Goal: Find specific page/section: Find specific page/section

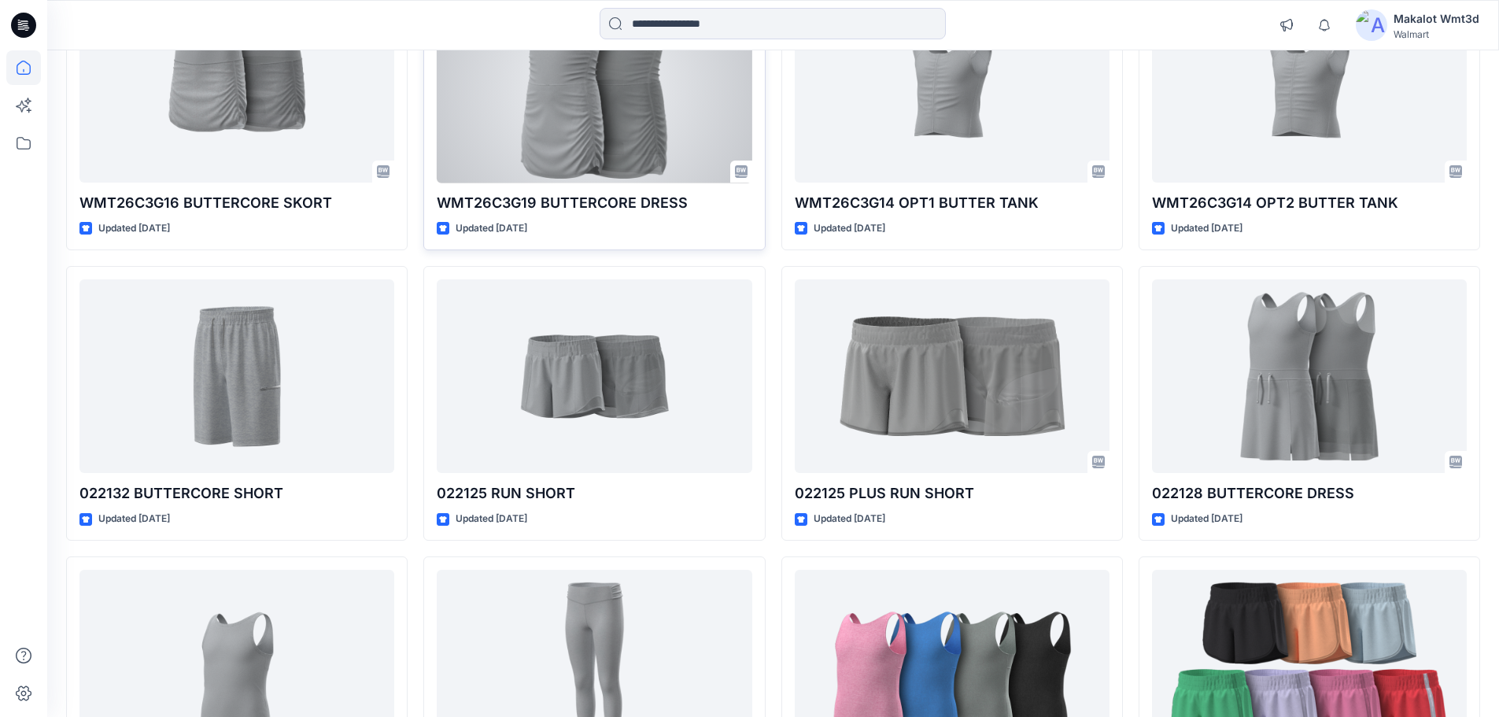
scroll to position [435, 0]
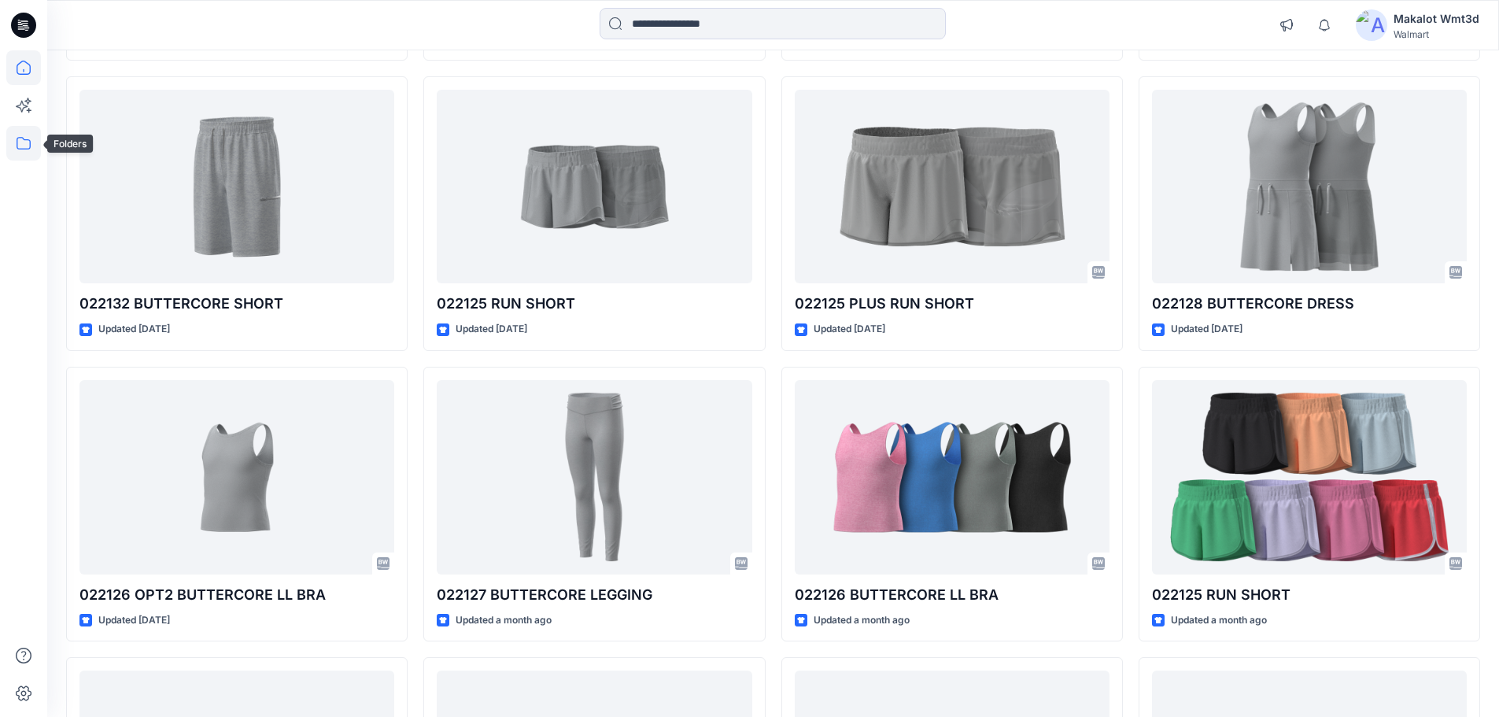
click at [28, 139] on icon at bounding box center [23, 143] width 35 height 35
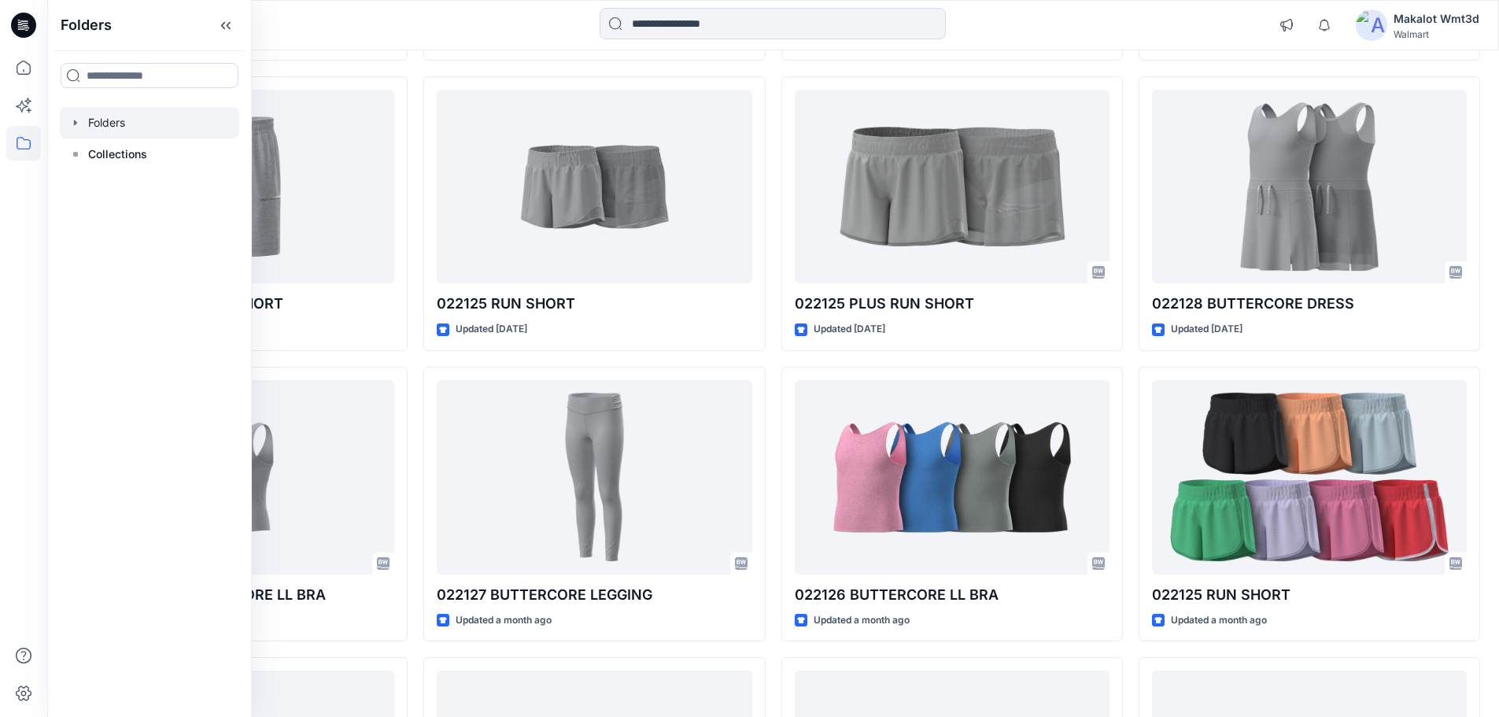
click at [72, 120] on icon "button" at bounding box center [75, 122] width 13 height 13
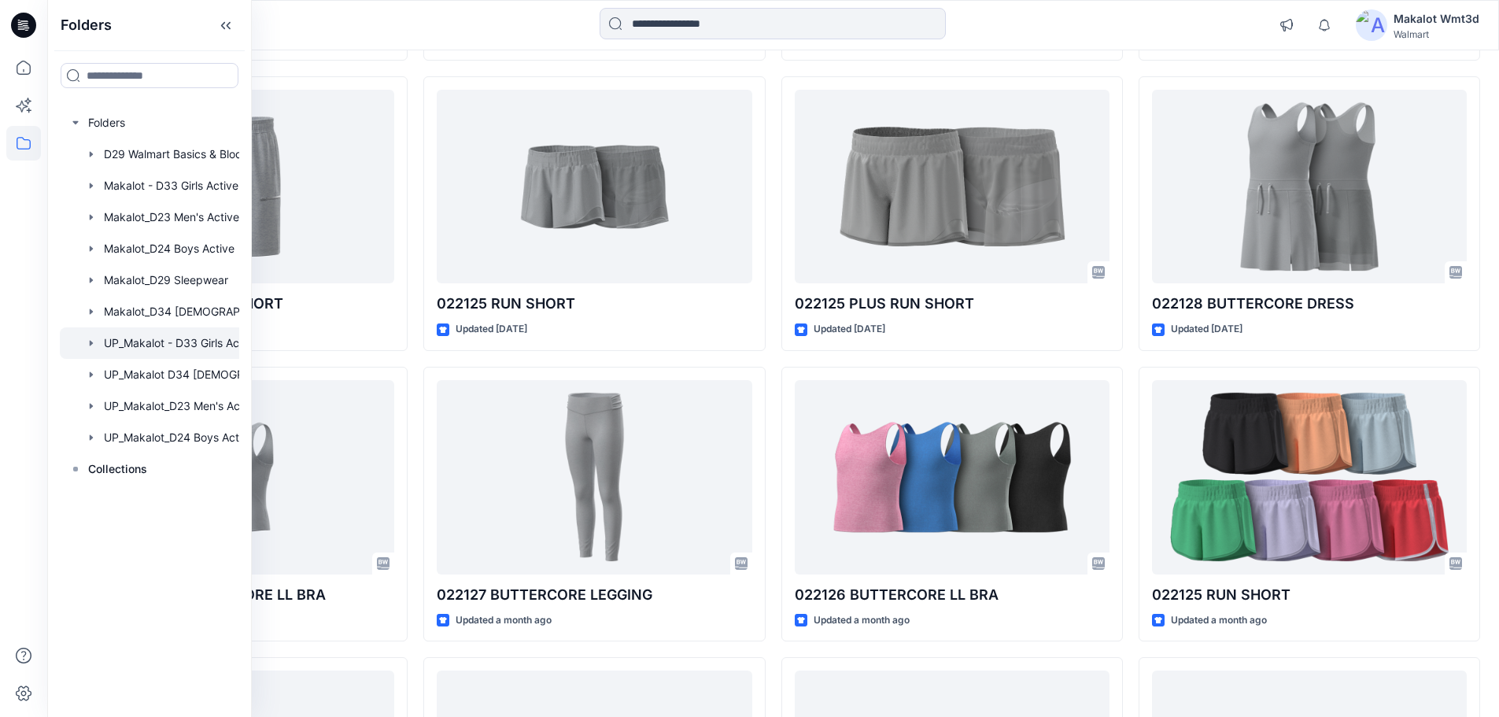
click at [90, 342] on icon "button" at bounding box center [91, 343] width 3 height 6
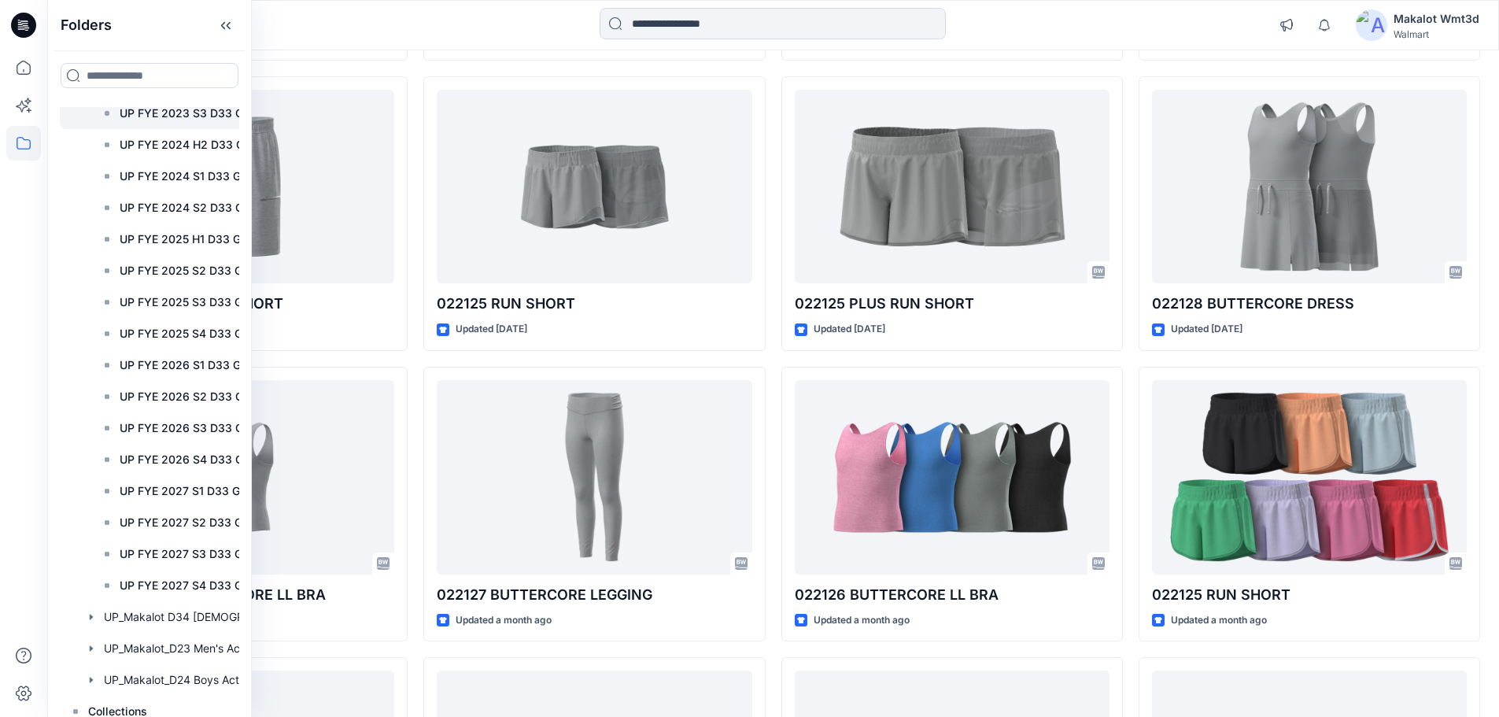
scroll to position [369, 0]
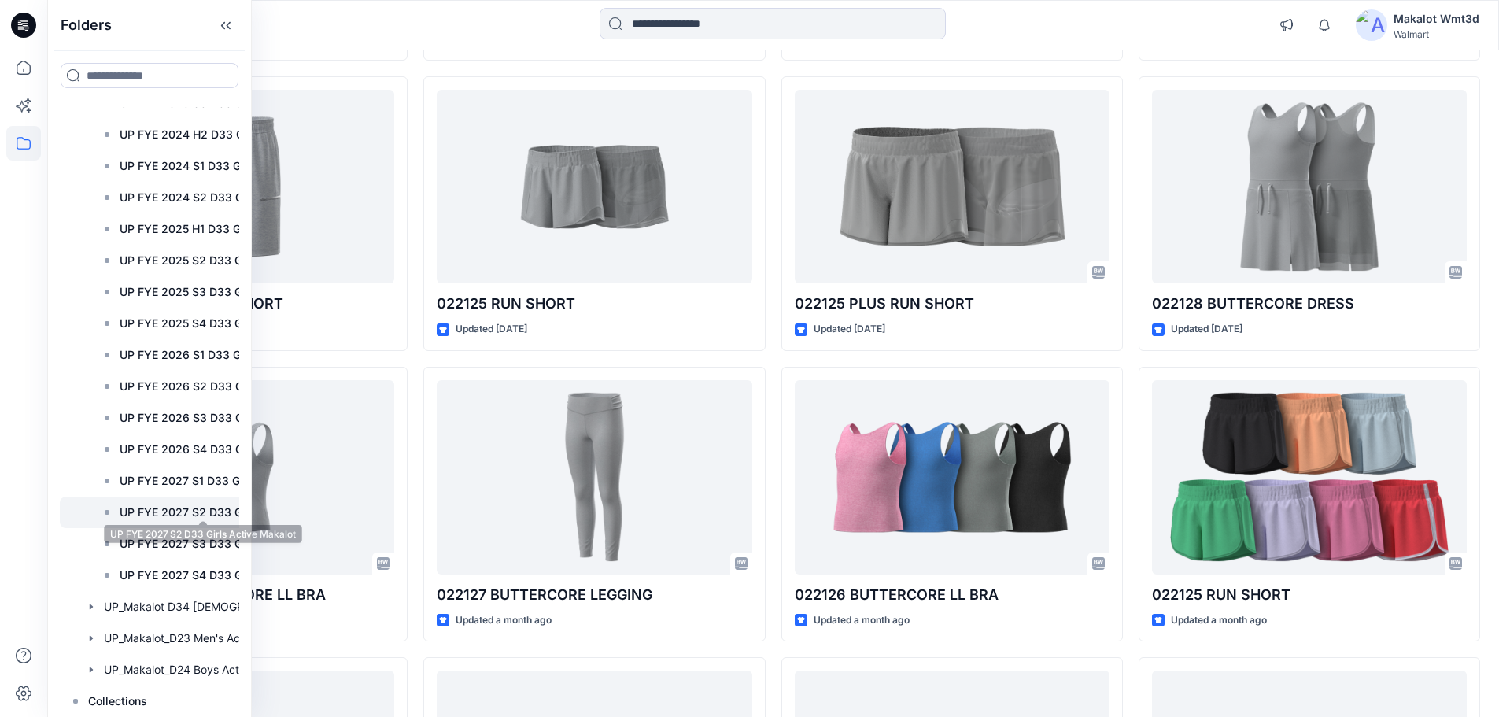
click at [187, 516] on p "UP FYE 2027 S2 D33 Girls Active Makalot" at bounding box center [203, 512] width 167 height 19
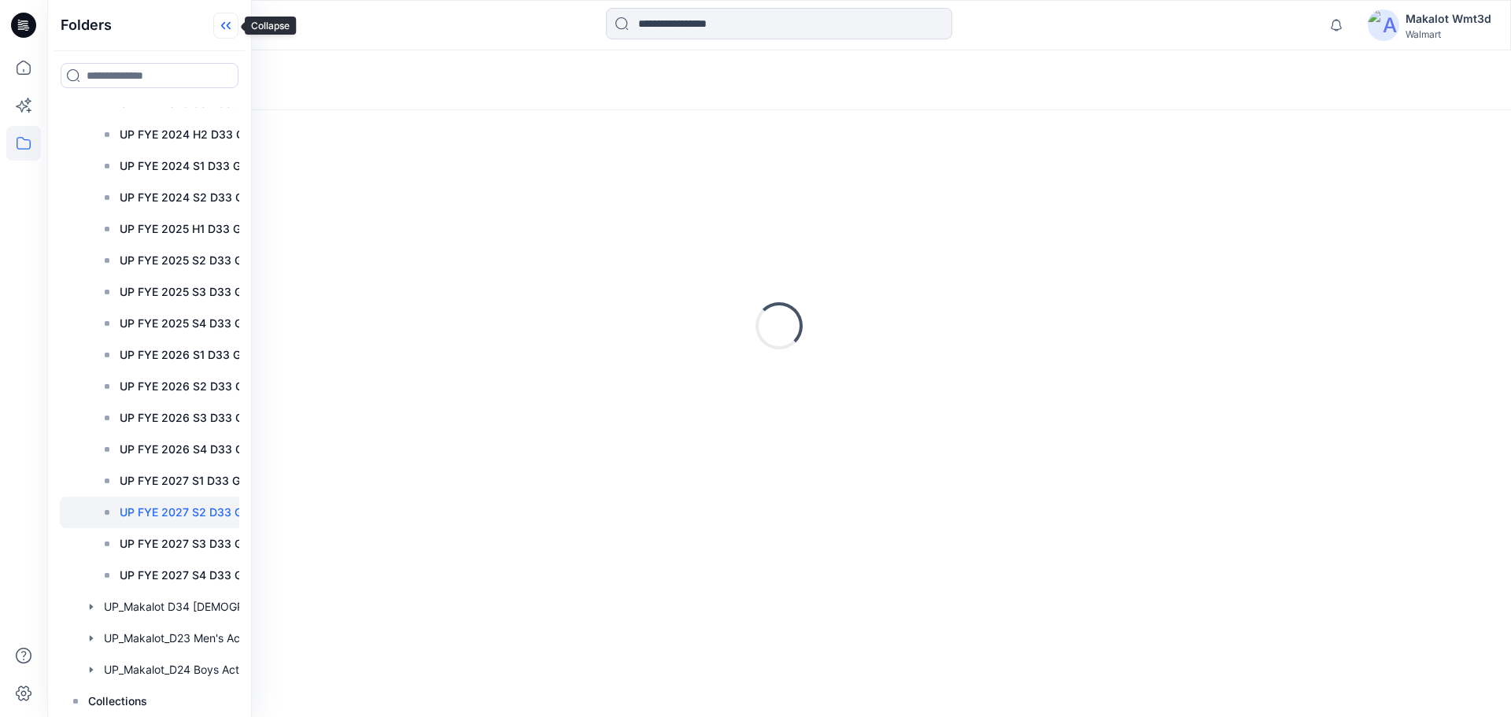
click at [222, 24] on icon at bounding box center [225, 26] width 25 height 26
